Goal: Task Accomplishment & Management: Use online tool/utility

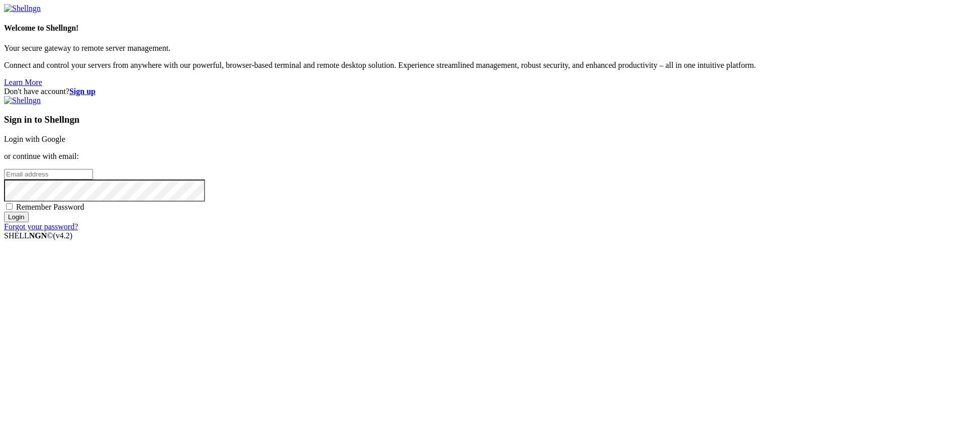
click at [65, 143] on link "Login with Google" at bounding box center [34, 139] width 61 height 9
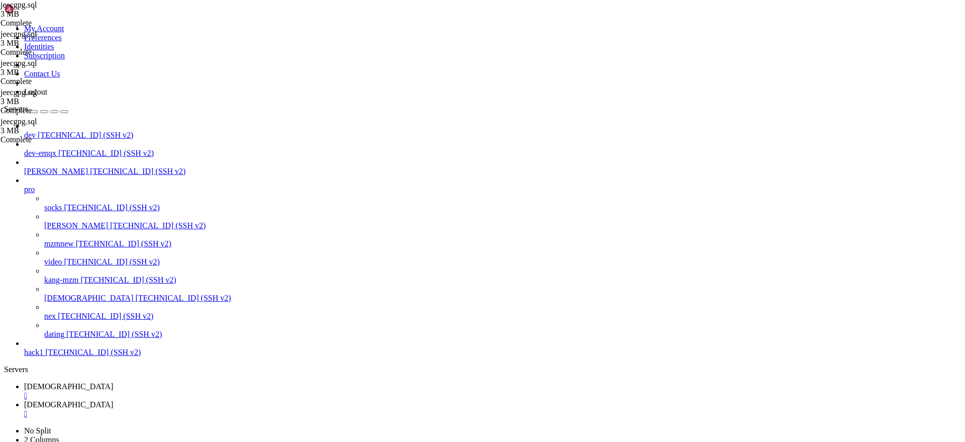
click at [181, 391] on div "" at bounding box center [492, 395] width 937 height 9
click at [179, 391] on div "" at bounding box center [492, 395] width 937 height 9
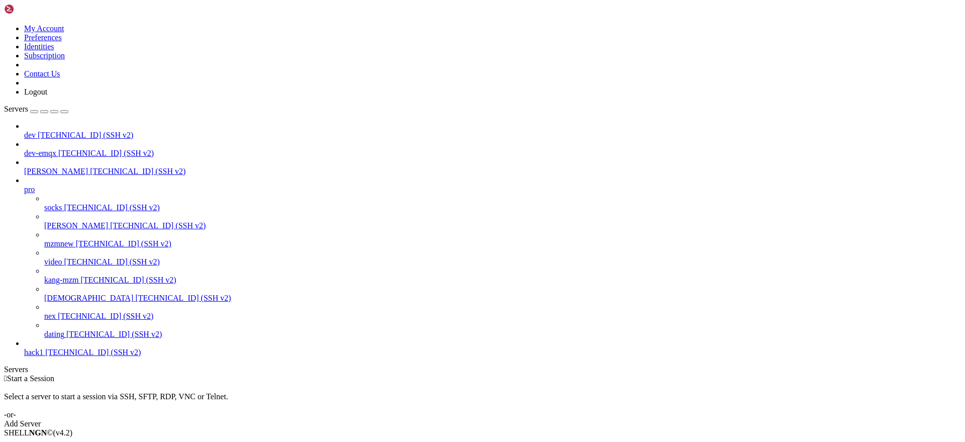
click at [135, 302] on span "[TECHNICAL_ID] (SSH v2)" at bounding box center [182, 297] width 95 height 9
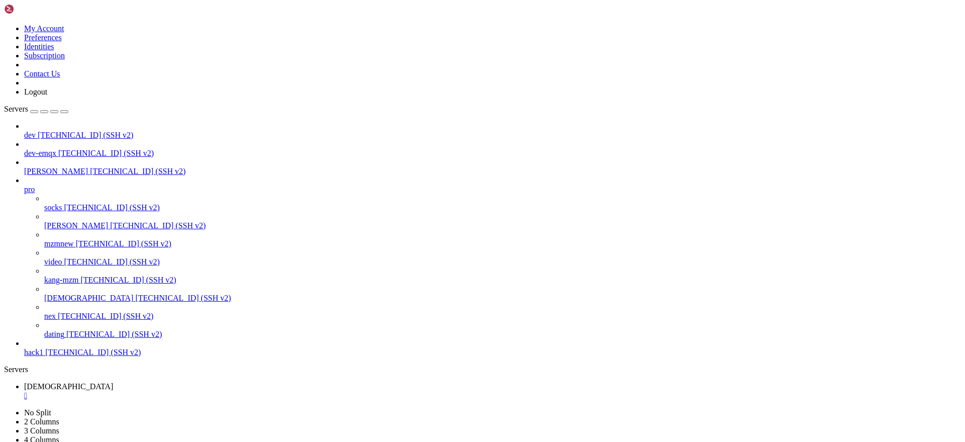
copy x-row "postgres"
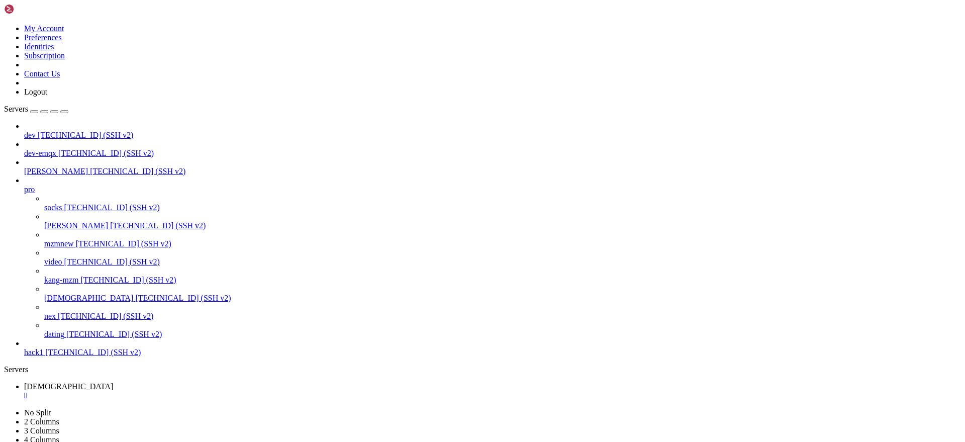
copy x-row "pgpass"
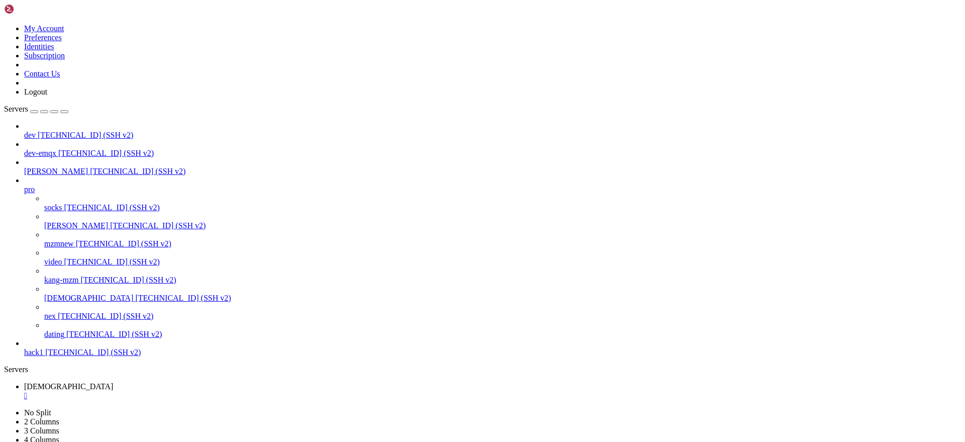
type input "/root/mysql2postsql"
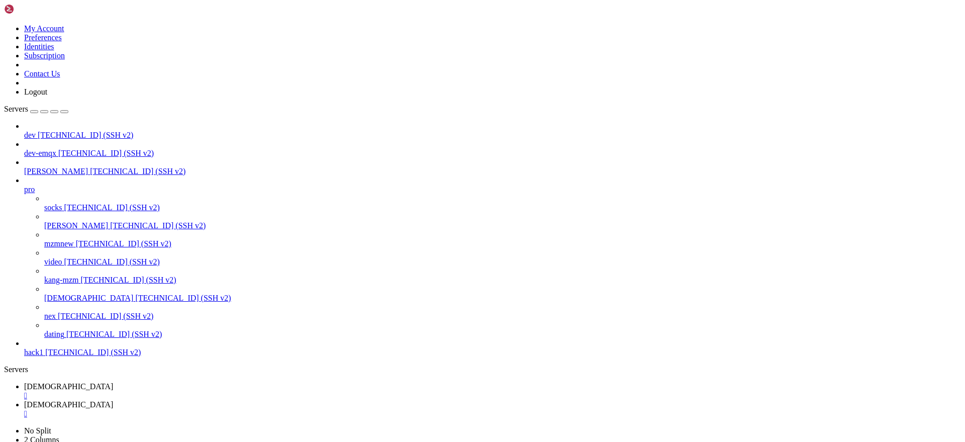
scroll to position [0, 0]
